Goal: Task Accomplishment & Management: Use online tool/utility

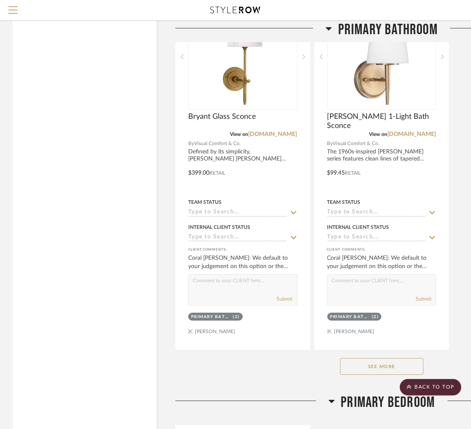
scroll to position [5597, 0]
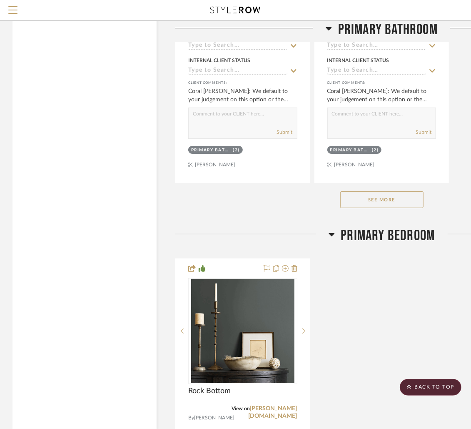
click at [403, 191] on button "See More" at bounding box center [382, 199] width 83 height 17
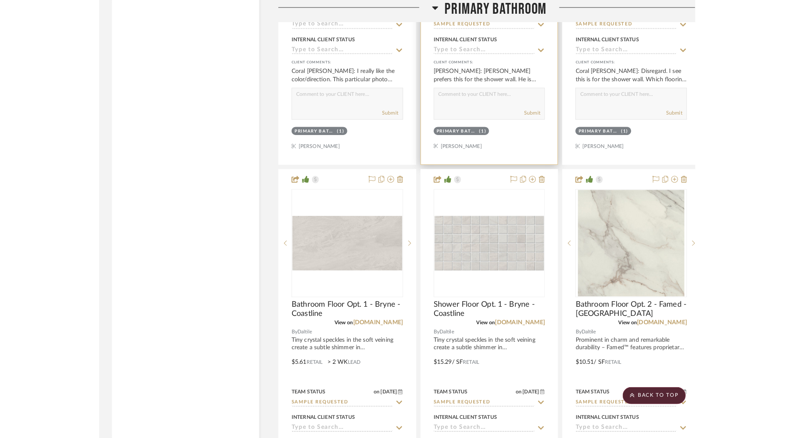
scroll to position [6544, 0]
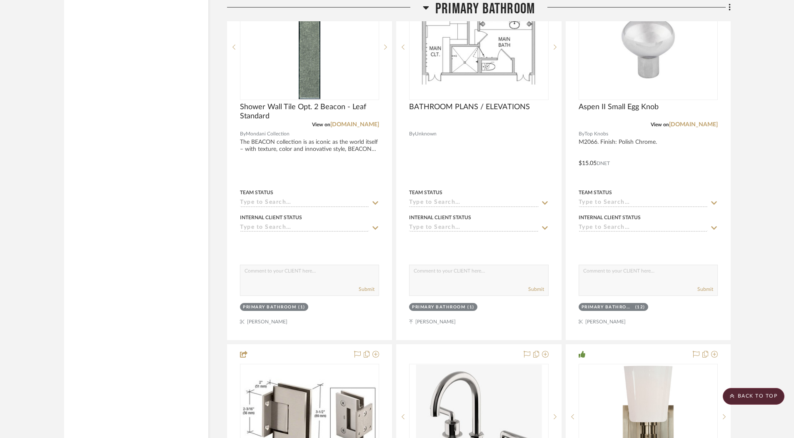
scroll to position [4658, 0]
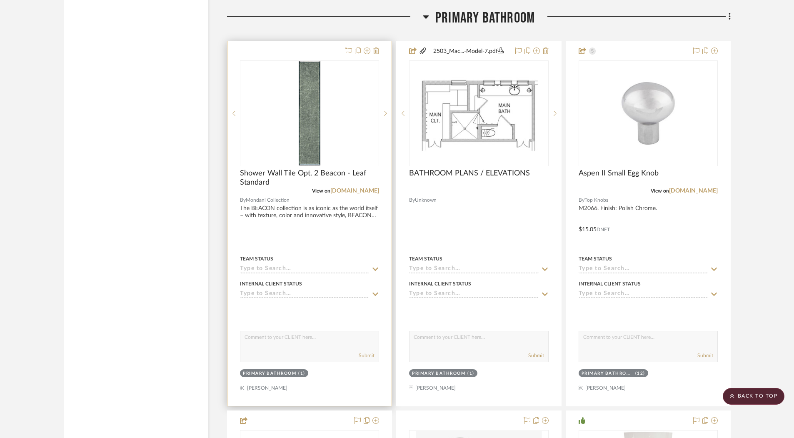
click at [334, 200] on div at bounding box center [310, 223] width 164 height 365
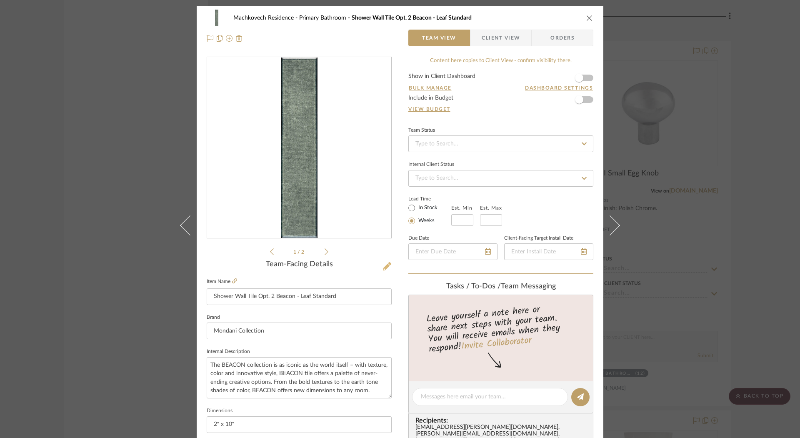
click at [384, 266] on icon at bounding box center [387, 266] width 8 height 8
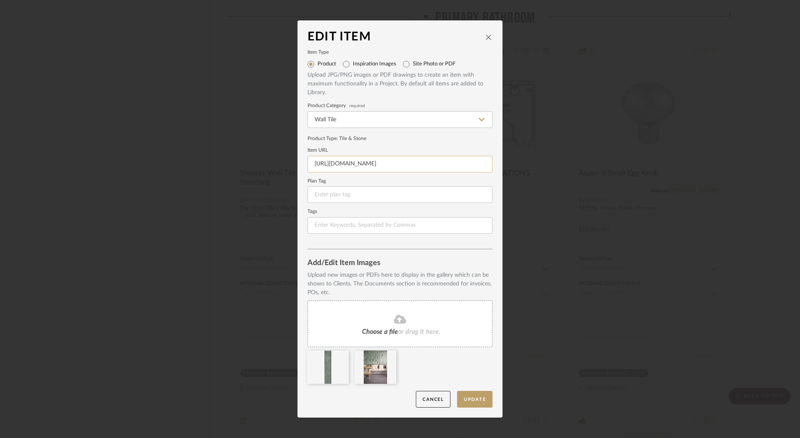
click at [441, 163] on input "[URL][DOMAIN_NAME]" at bounding box center [400, 164] width 185 height 17
paste input "[URL][DOMAIN_NAME]"
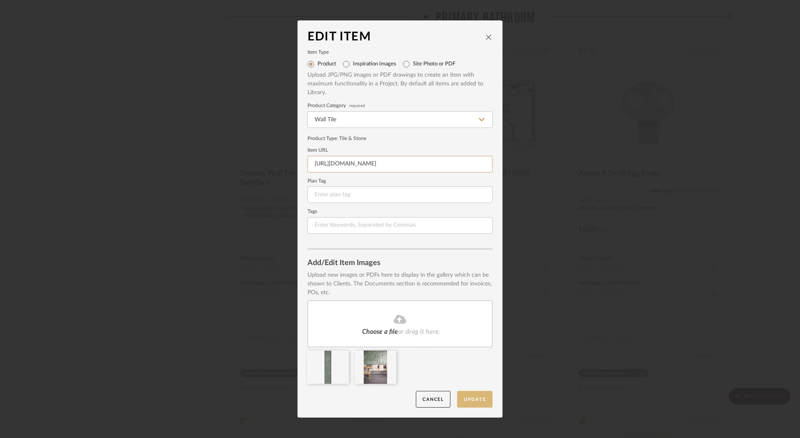
type input "[URL][DOMAIN_NAME]"
click at [478, 398] on button "Update" at bounding box center [474, 399] width 35 height 17
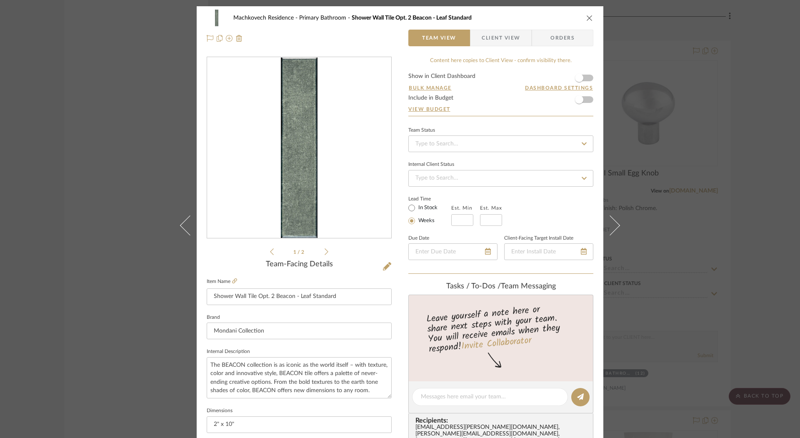
click at [586, 18] on icon "close" at bounding box center [589, 18] width 7 height 7
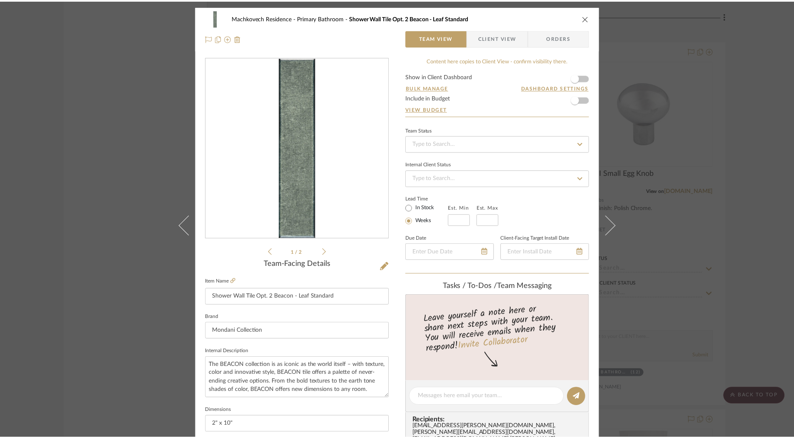
scroll to position [4658, 0]
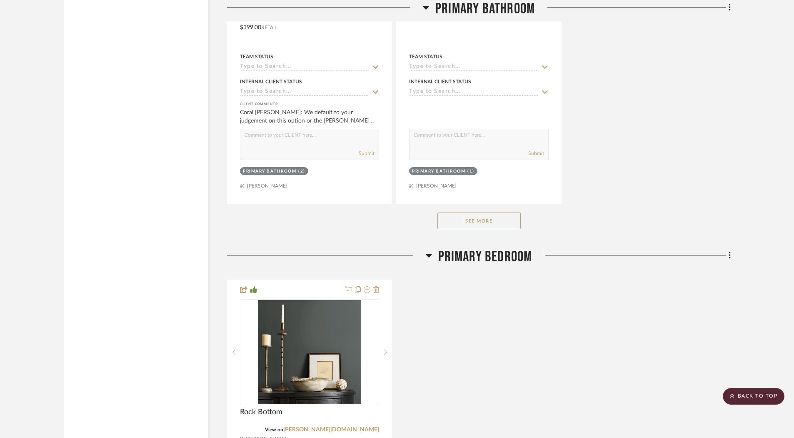
click at [493, 213] on button "See More" at bounding box center [479, 221] width 83 height 17
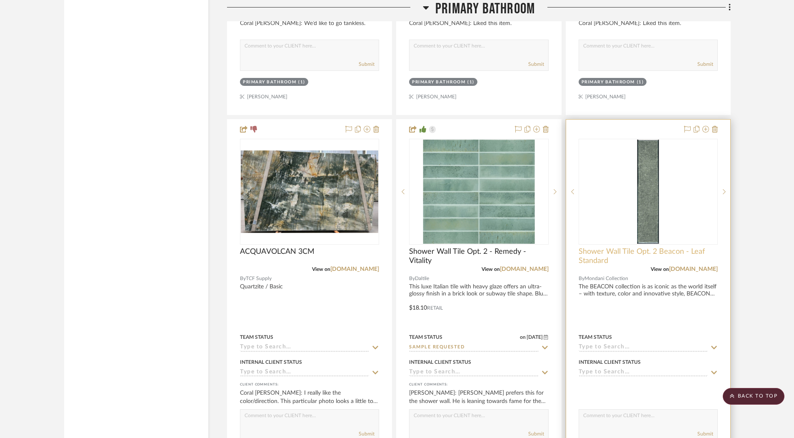
scroll to position [6410, 0]
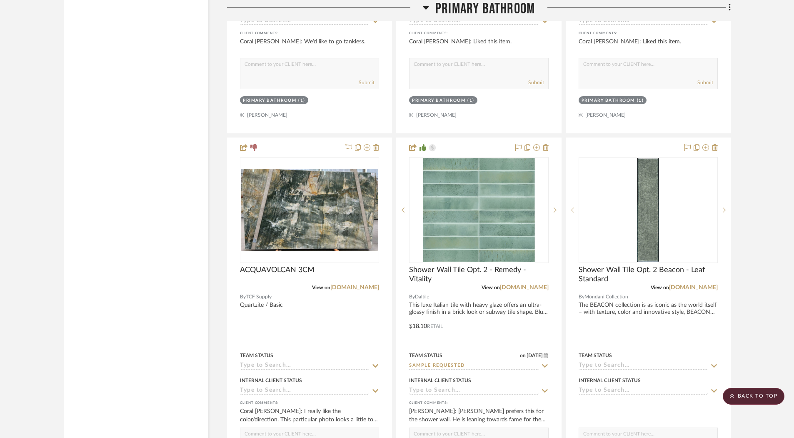
drag, startPoint x: 518, startPoint y: 170, endPoint x: 683, endPoint y: 2, distance: 236.1
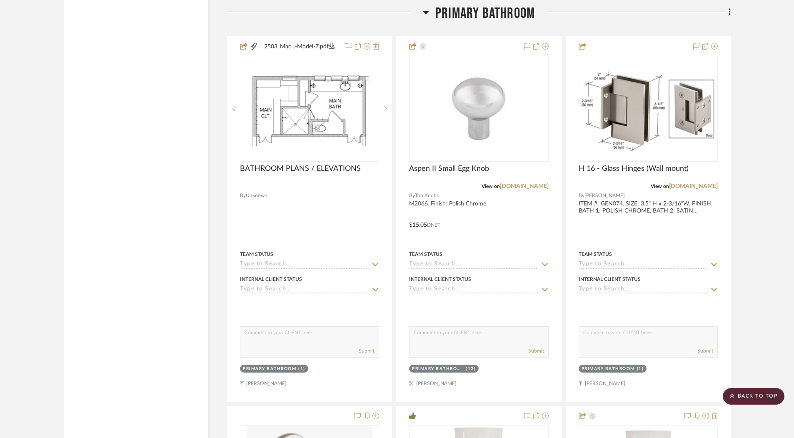
scroll to position [4543, 0]
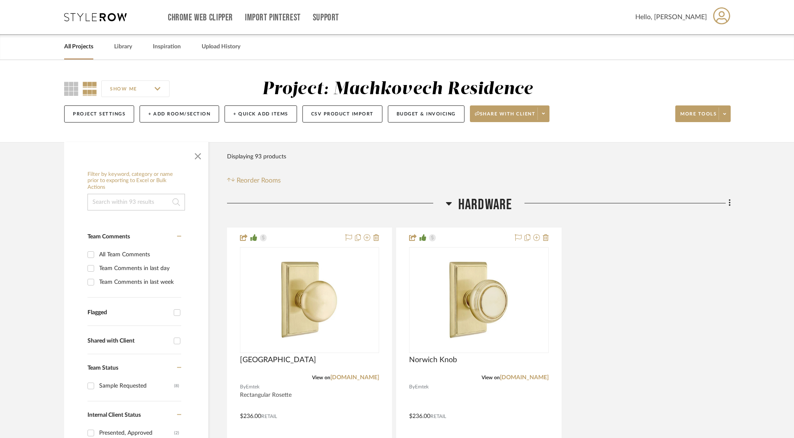
click at [478, 201] on span "Hardware" at bounding box center [485, 205] width 54 height 18
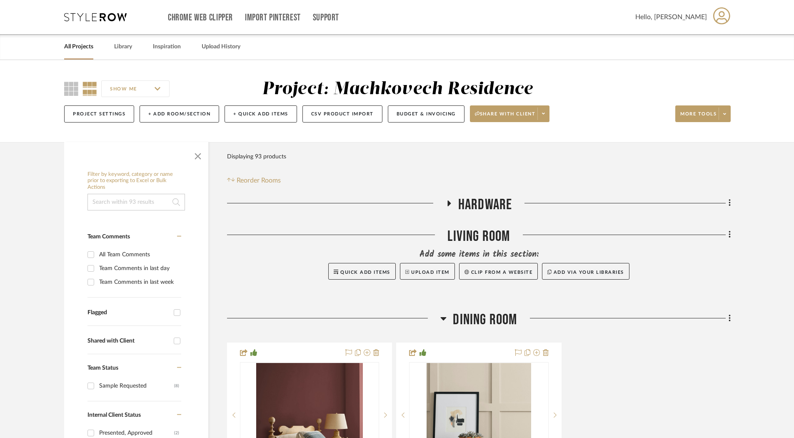
click at [485, 232] on div "Living Room" at bounding box center [479, 238] width 504 height 21
click at [494, 316] on span "Dining Room" at bounding box center [485, 320] width 64 height 18
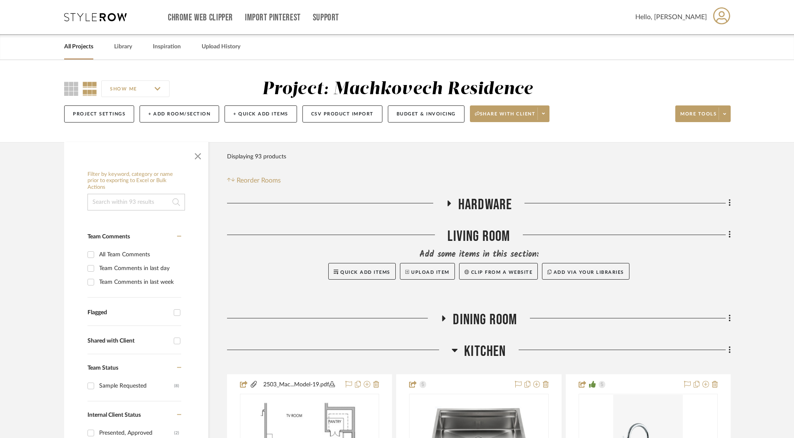
click at [495, 345] on span "Kitchen" at bounding box center [485, 352] width 42 height 18
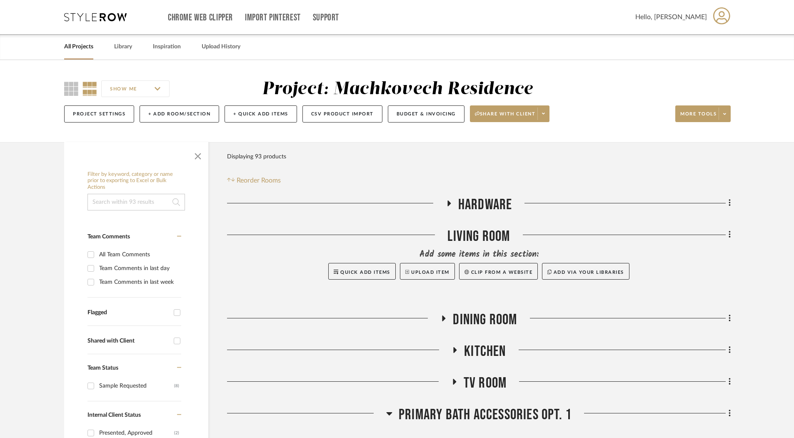
scroll to position [74, 0]
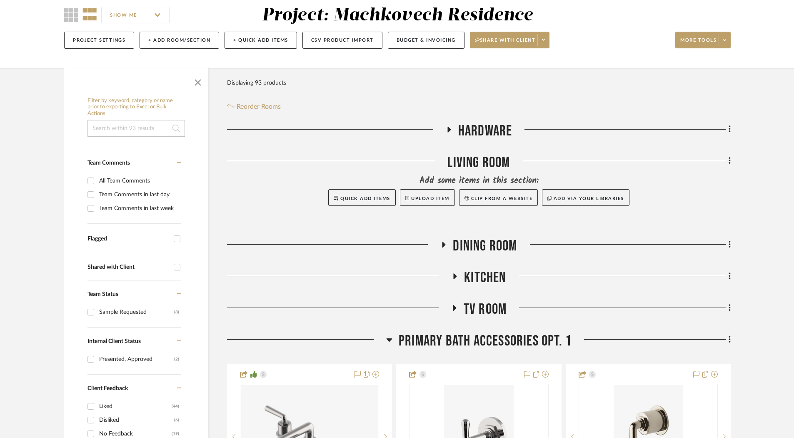
click at [497, 334] on span "Primary Bath Accessories Opt. 1" at bounding box center [485, 341] width 173 height 18
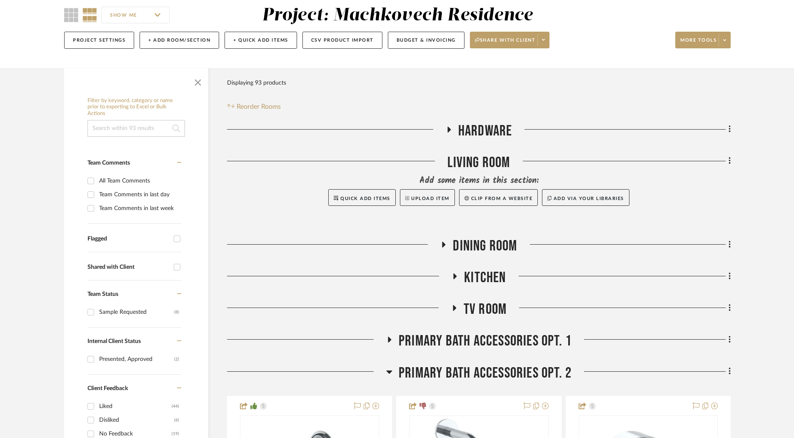
click at [497, 371] on span "Primary Bath Accessories Opt. 2" at bounding box center [485, 373] width 173 height 18
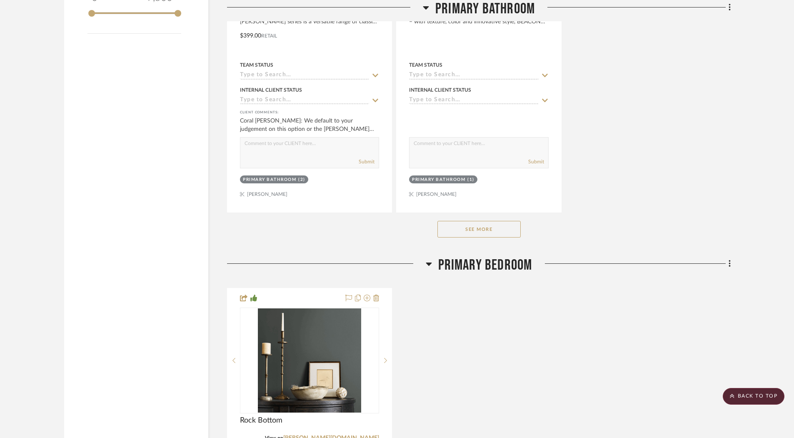
scroll to position [1398, 0]
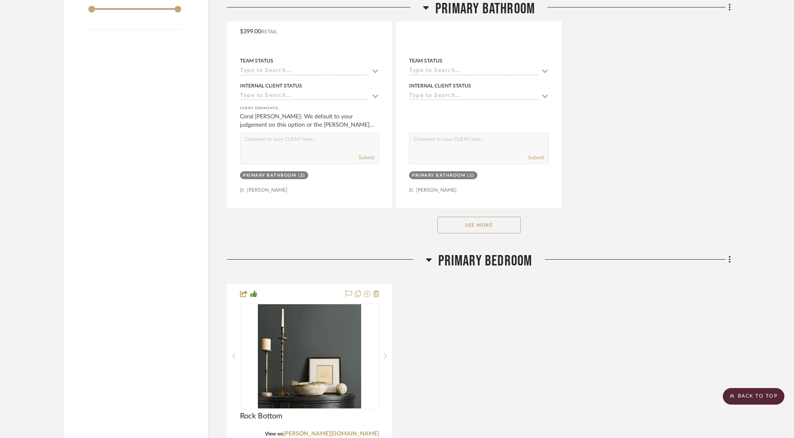
click at [500, 225] on button "See More" at bounding box center [479, 225] width 83 height 17
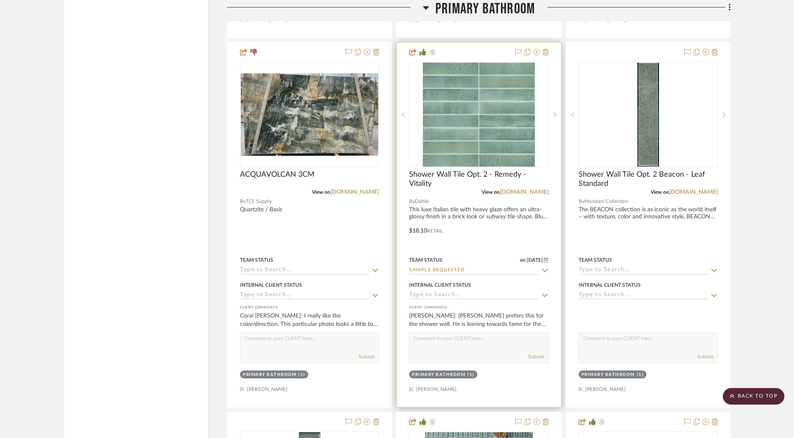
scroll to position [2334, 0]
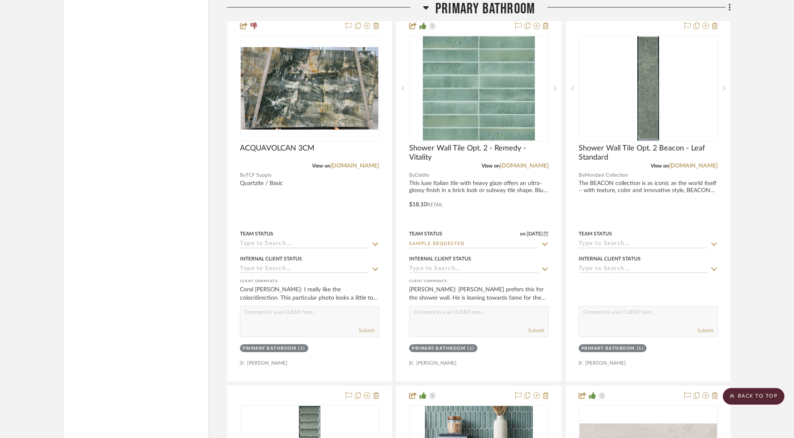
drag, startPoint x: 517, startPoint y: 114, endPoint x: 168, endPoint y: 0, distance: 366.9
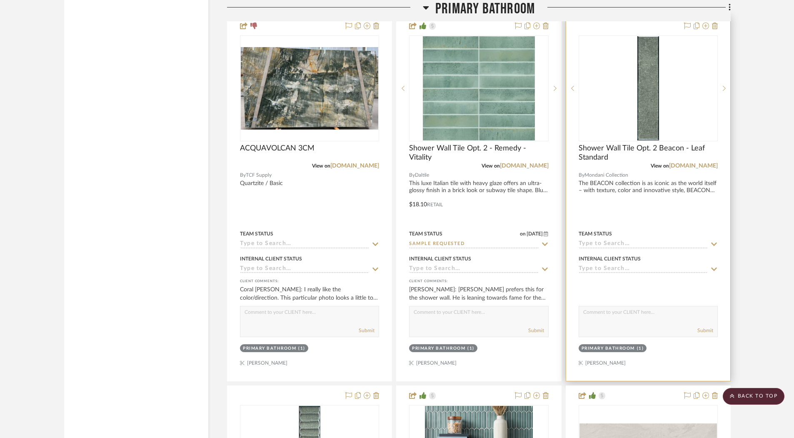
click at [639, 177] on div at bounding box center [648, 198] width 164 height 365
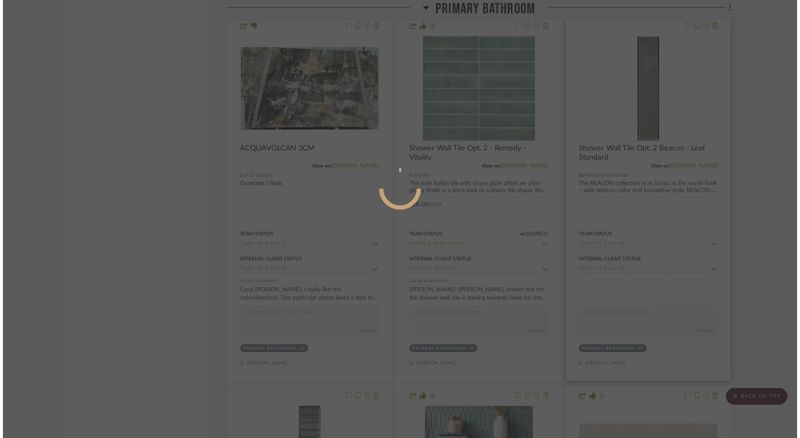
scroll to position [0, 0]
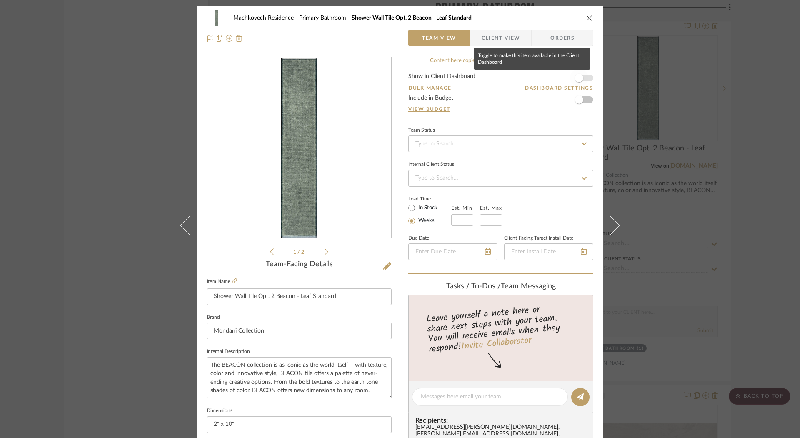
click at [575, 76] on span "button" at bounding box center [579, 78] width 8 height 8
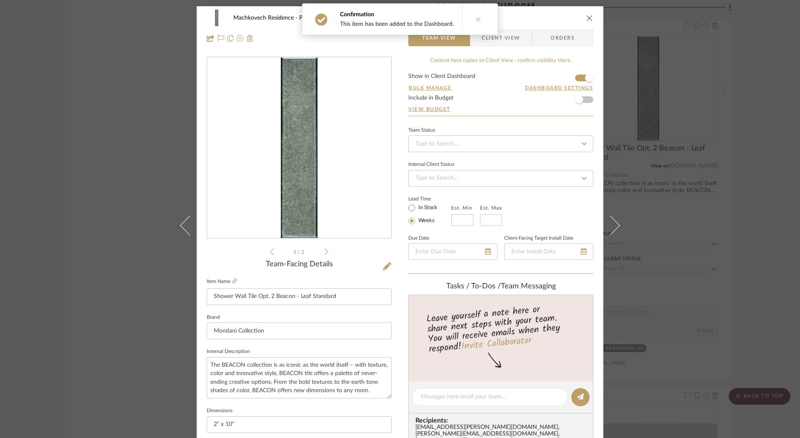
click at [587, 20] on icon "close" at bounding box center [589, 18] width 7 height 7
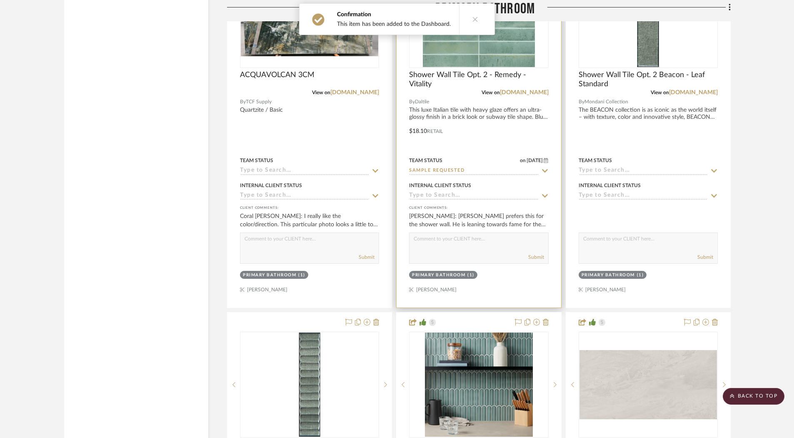
scroll to position [2434, 0]
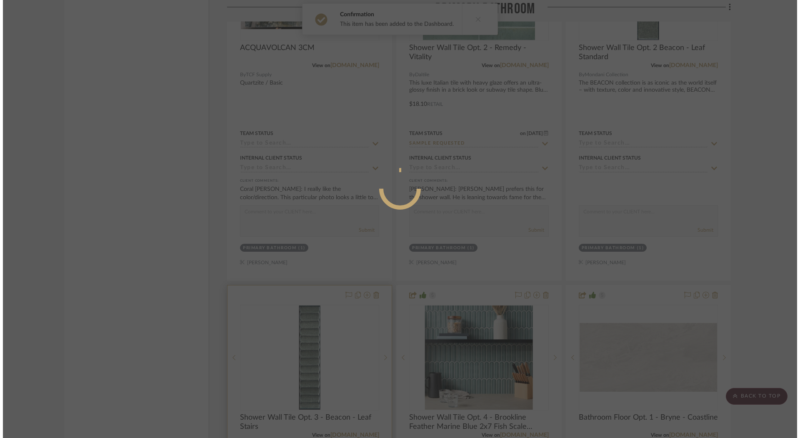
scroll to position [0, 0]
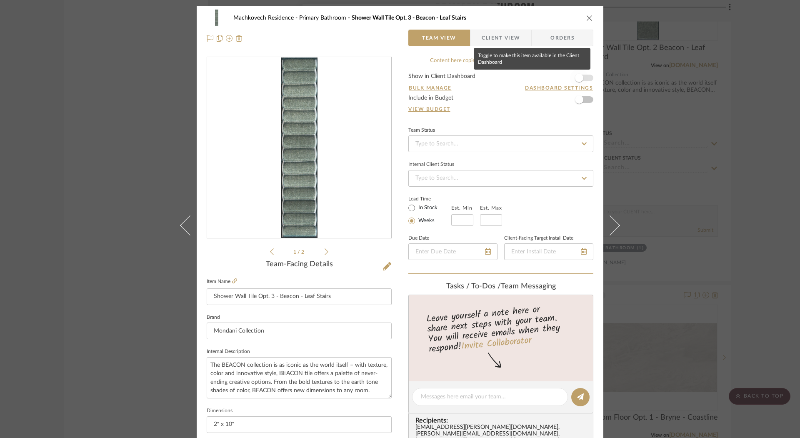
click at [579, 76] on span "button" at bounding box center [579, 78] width 8 height 8
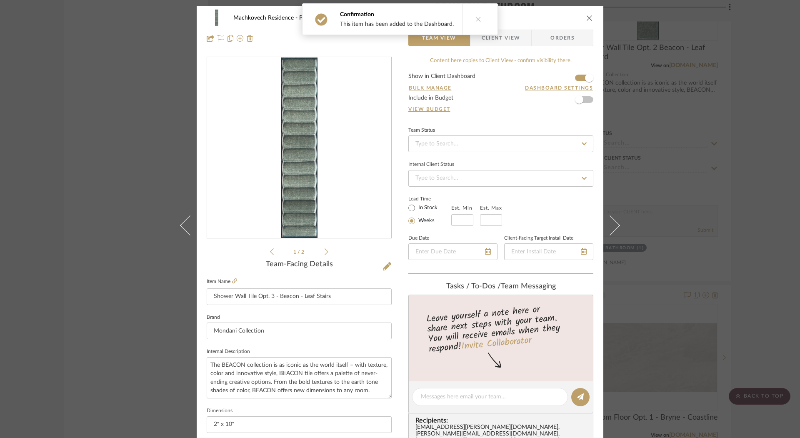
click at [589, 15] on icon "close" at bounding box center [589, 18] width 7 height 7
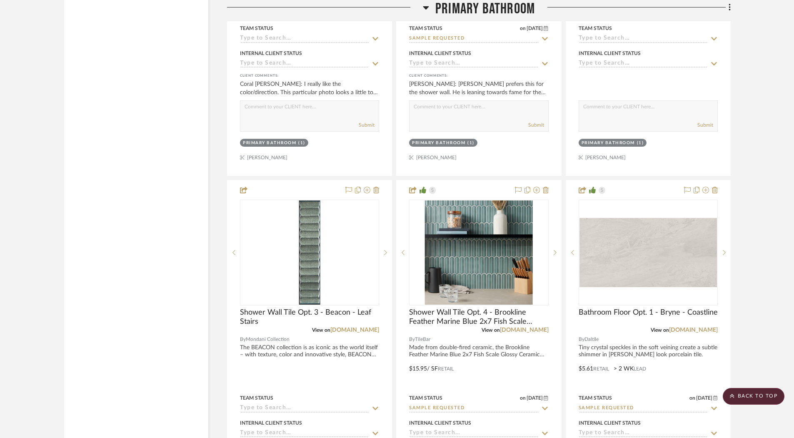
scroll to position [2540, 0]
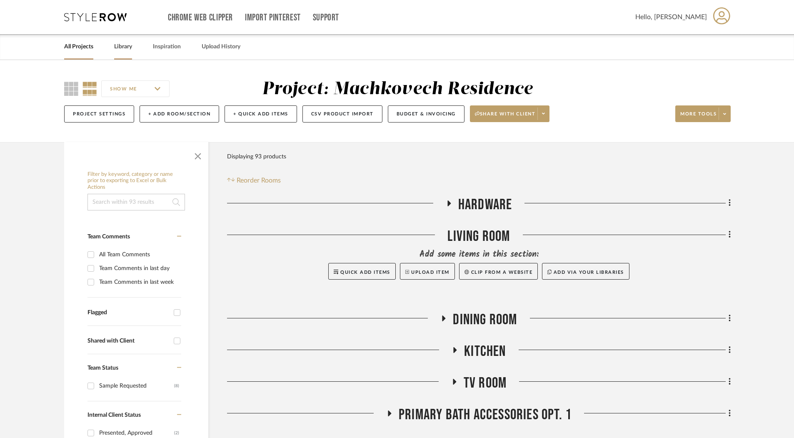
click at [128, 49] on link "Library" at bounding box center [123, 46] width 18 height 11
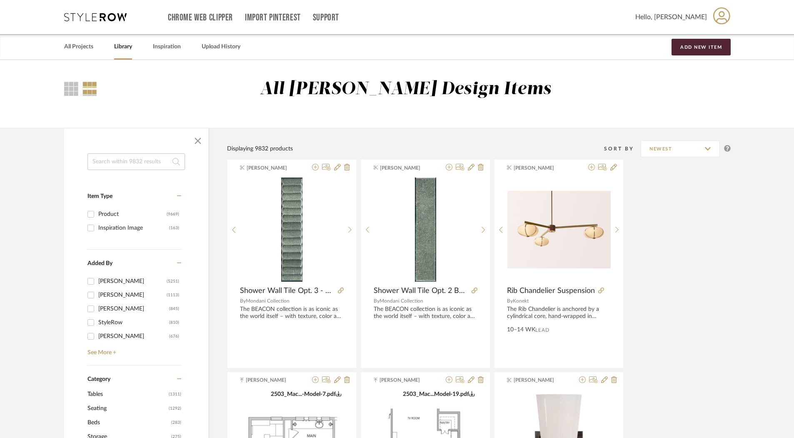
click at [151, 167] on input at bounding box center [137, 161] width 98 height 17
type input "beacon"
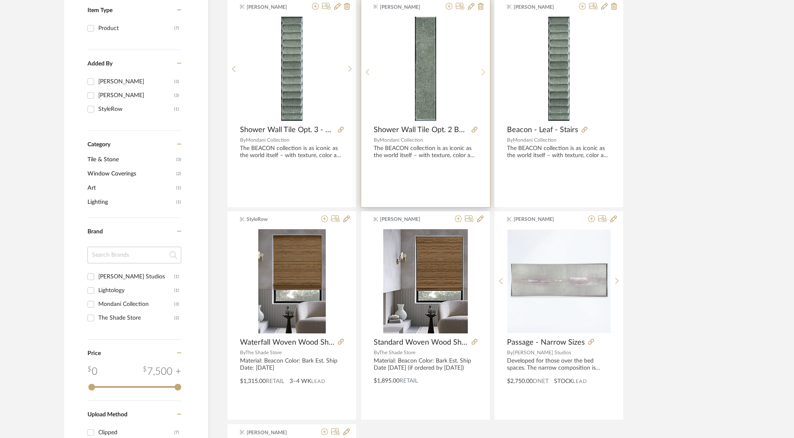
scroll to position [97, 0]
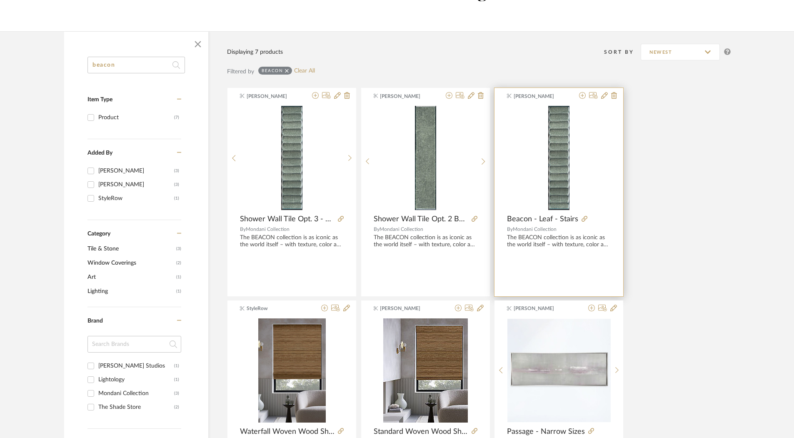
click at [544, 228] on span "Mondani Collection" at bounding box center [535, 229] width 44 height 5
click at [544, 220] on span "Beacon - Leaf - Stairs" at bounding box center [542, 219] width 71 height 9
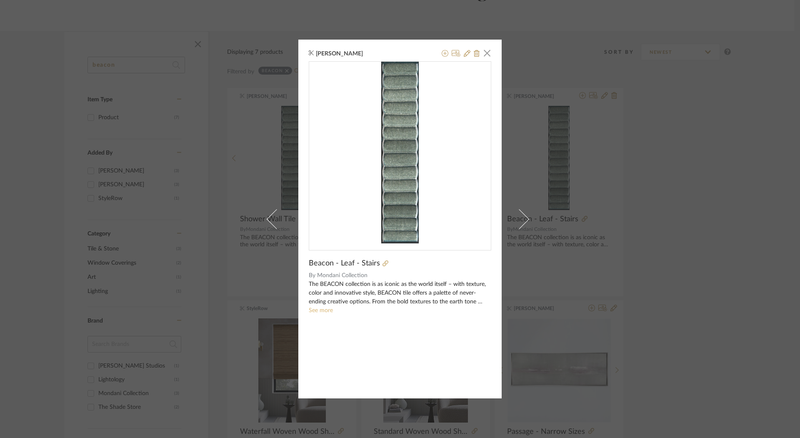
click at [326, 309] on link "See more" at bounding box center [321, 311] width 24 height 6
click at [485, 54] on span "button" at bounding box center [487, 53] width 17 height 17
